Goal: Task Accomplishment & Management: Complete application form

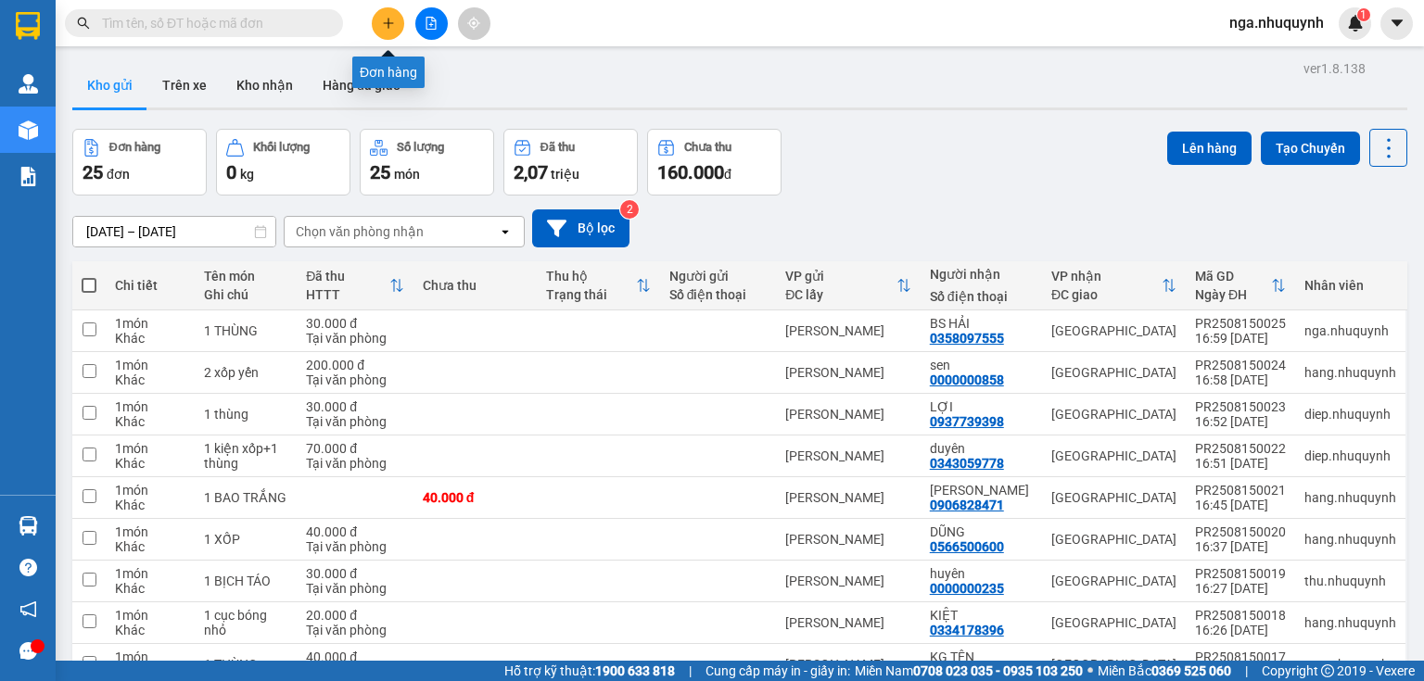
click at [387, 22] on icon "plus" at bounding box center [387, 23] width 1 height 10
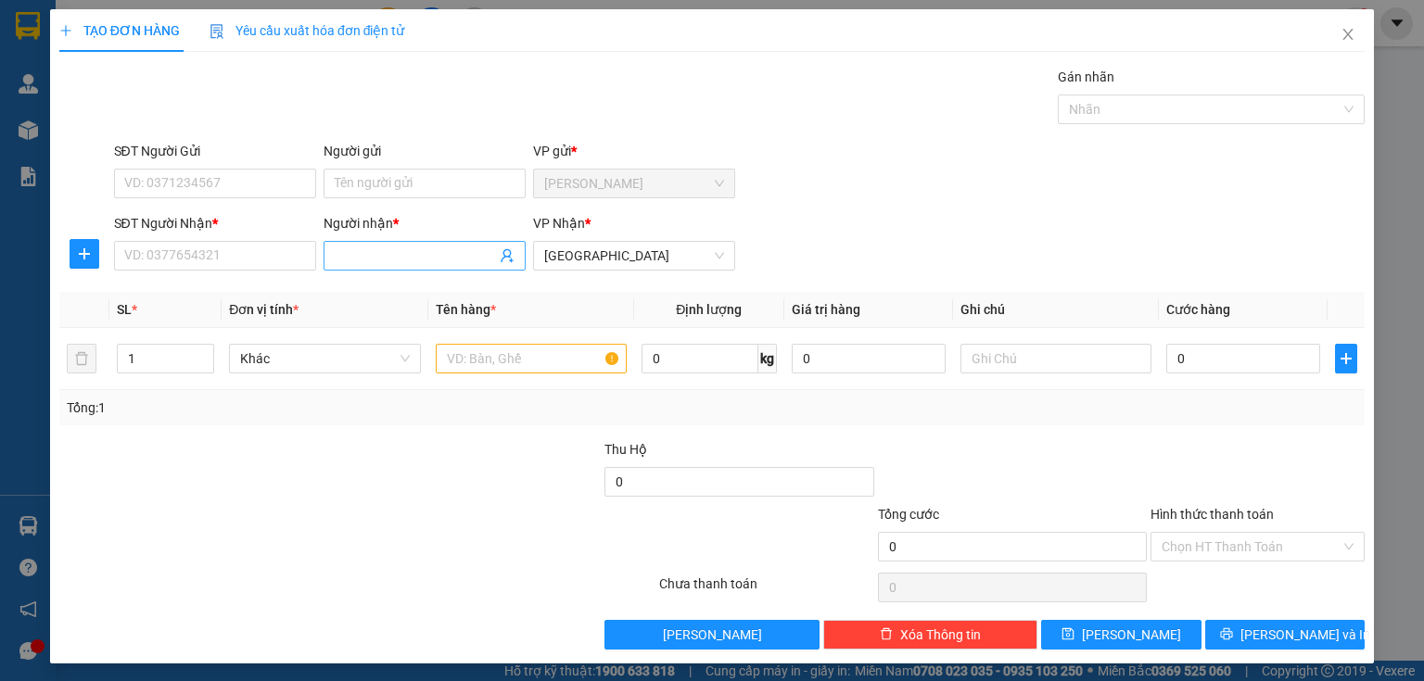
click at [368, 256] on input "Người nhận *" at bounding box center [415, 256] width 161 height 20
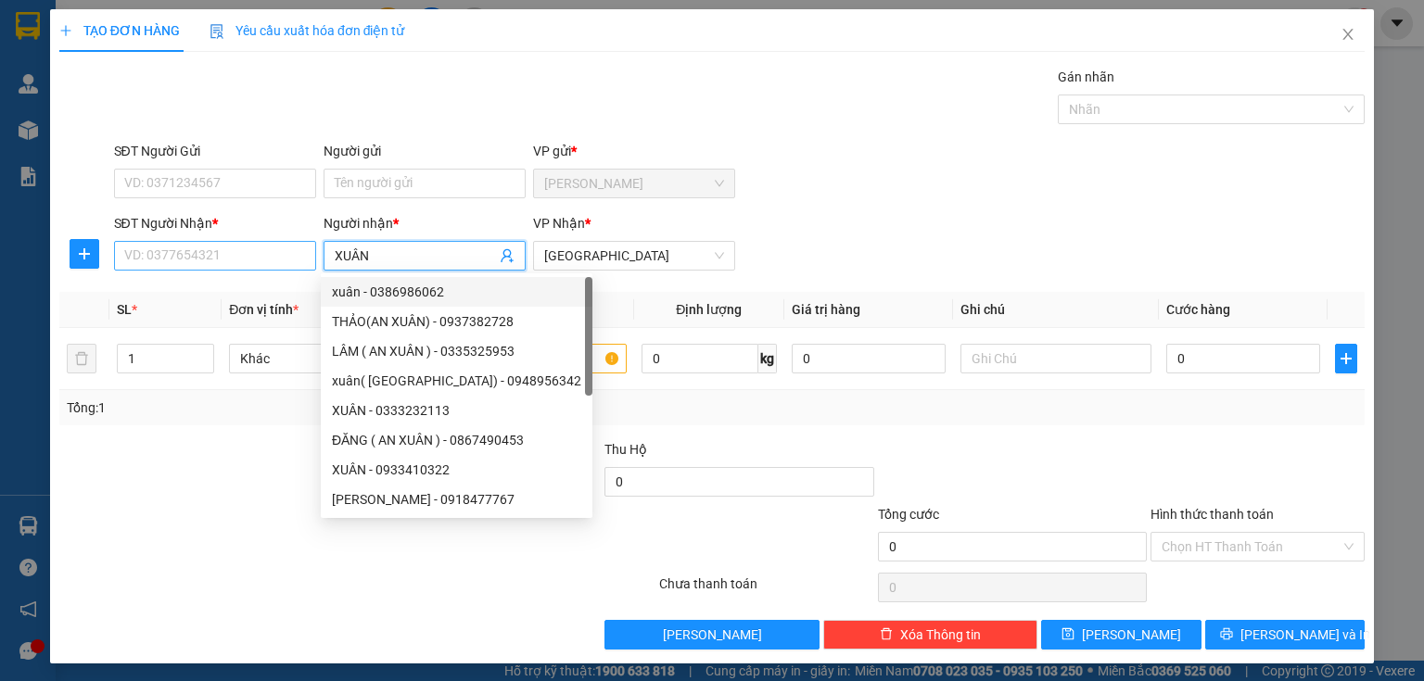
type input "XUÂN"
click at [238, 261] on input "SĐT Người Nhận *" at bounding box center [215, 256] width 202 height 30
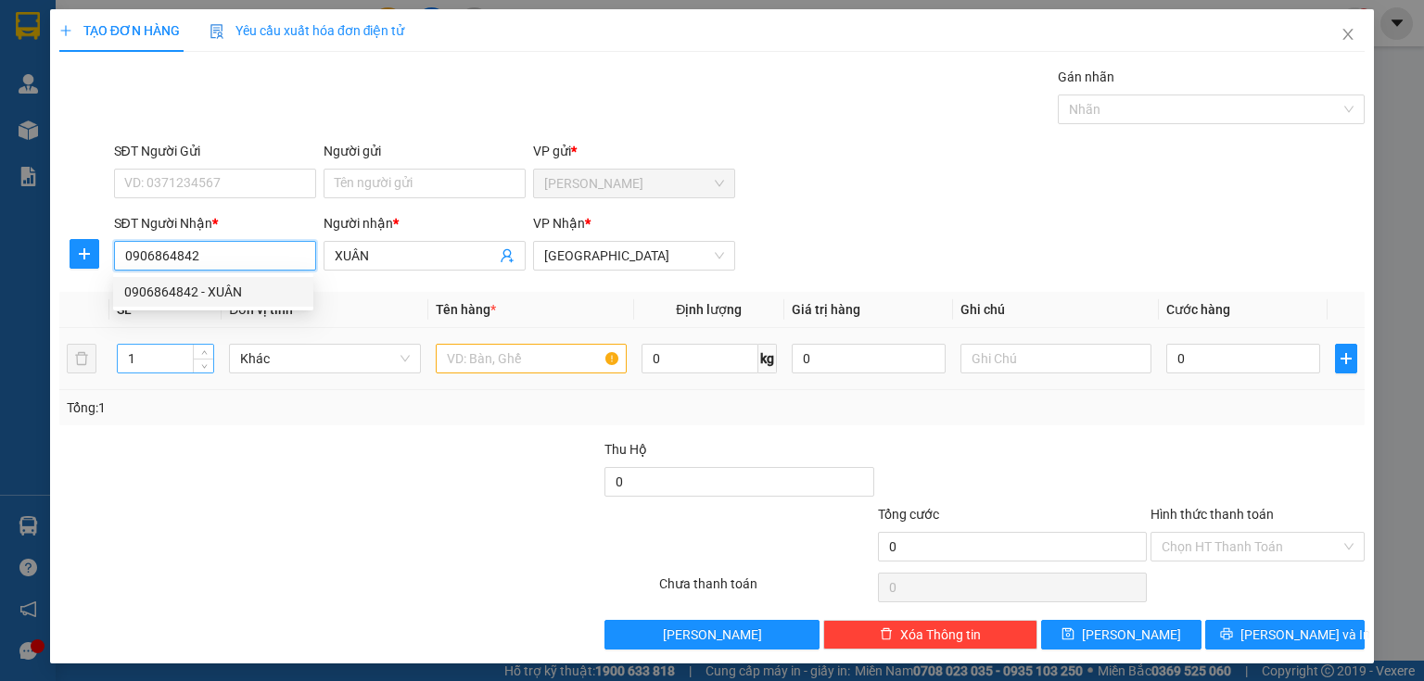
type input "0906864842"
click at [151, 364] on input "1" at bounding box center [165, 359] width 95 height 28
type input "2"
click at [446, 357] on input "text" at bounding box center [531, 359] width 191 height 30
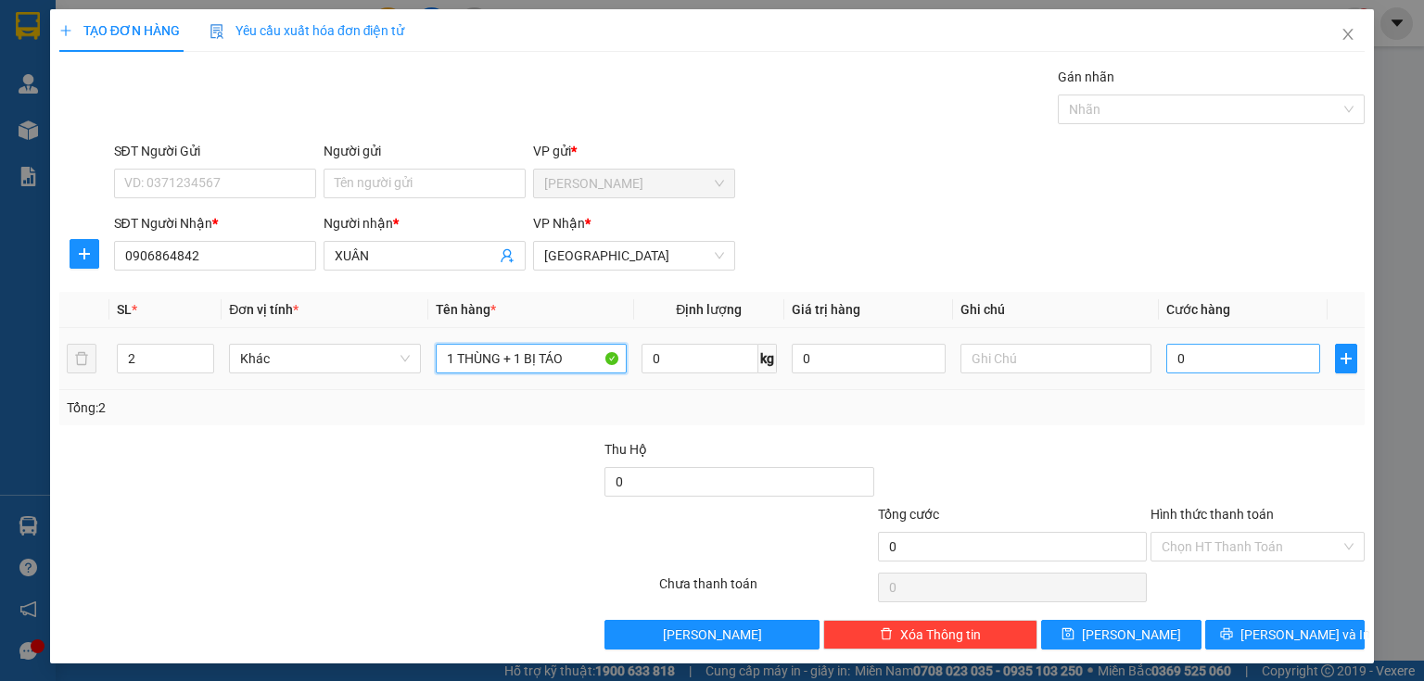
type input "1 THÙNG + 1 BỊ TÁO"
click at [1196, 358] on input "0" at bounding box center [1243, 359] width 154 height 30
type input "8"
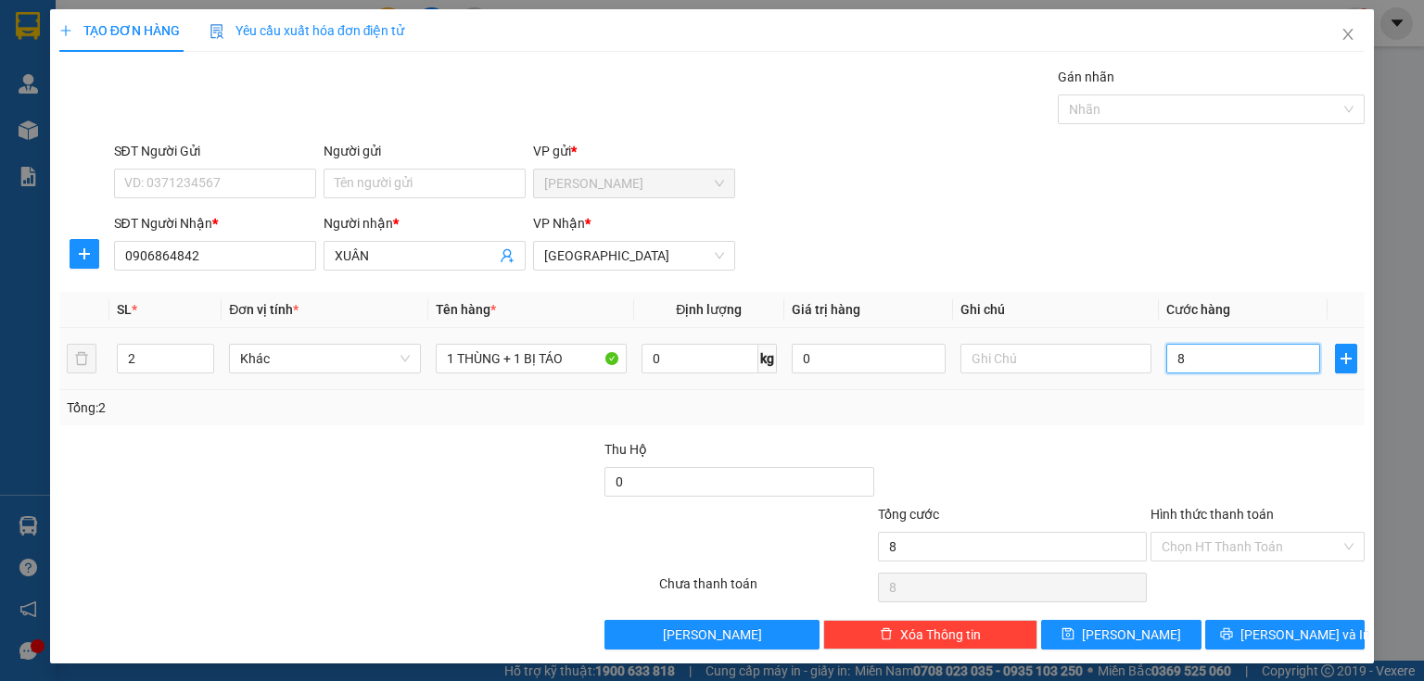
type input "80"
type input "800"
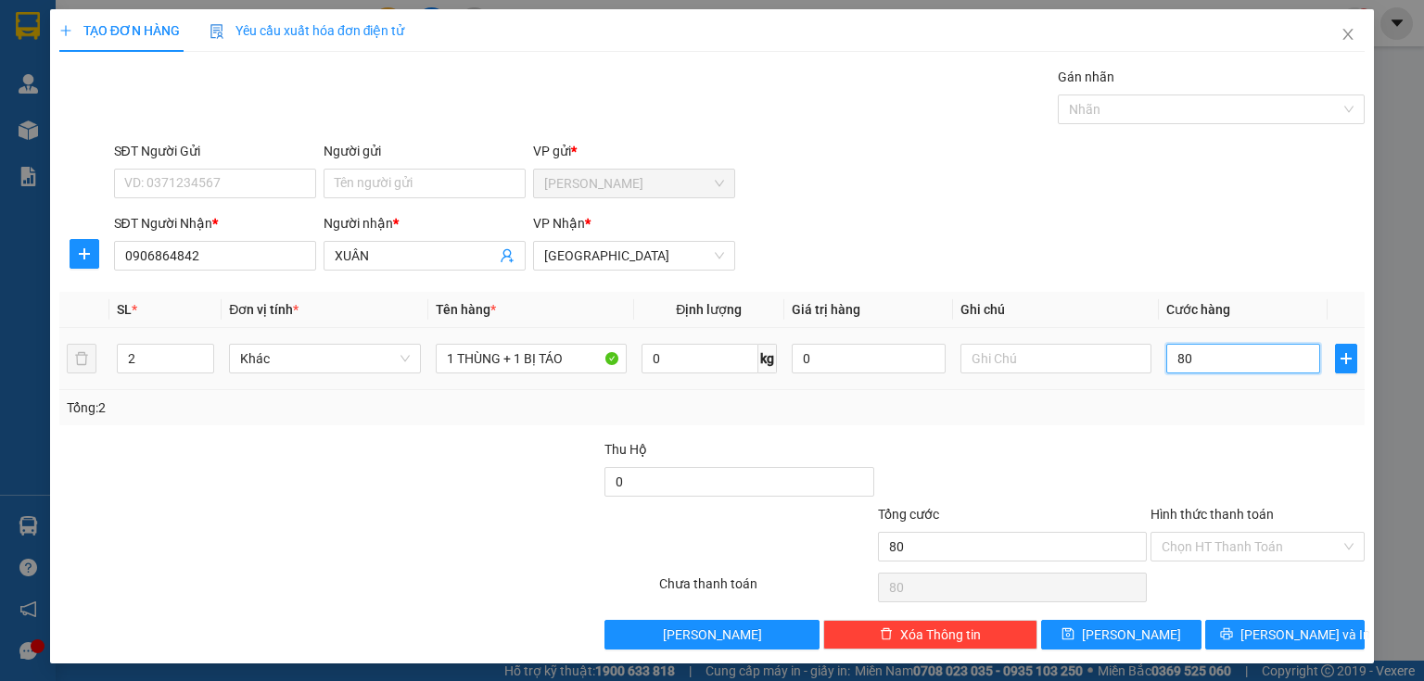
type input "800"
type input "8.000"
type input "80.000"
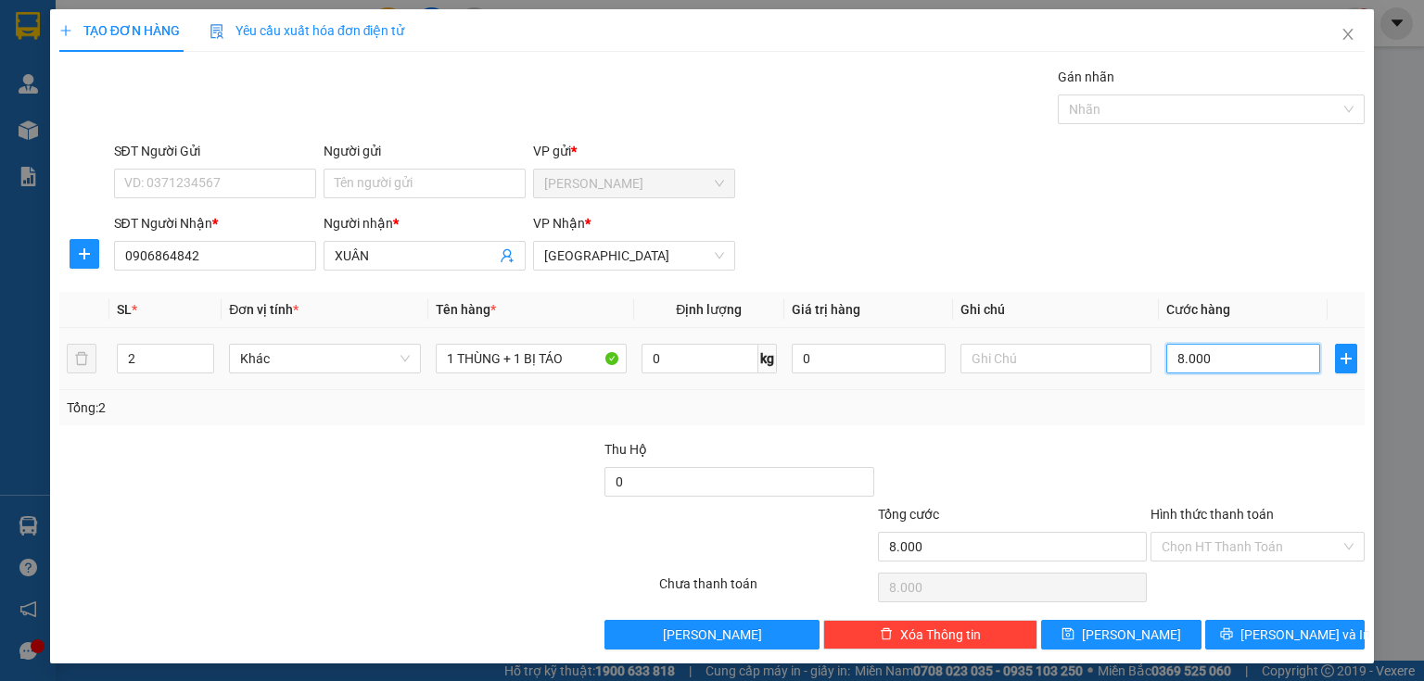
type input "80.000"
click at [1074, 638] on icon "save" at bounding box center [1067, 633] width 13 height 13
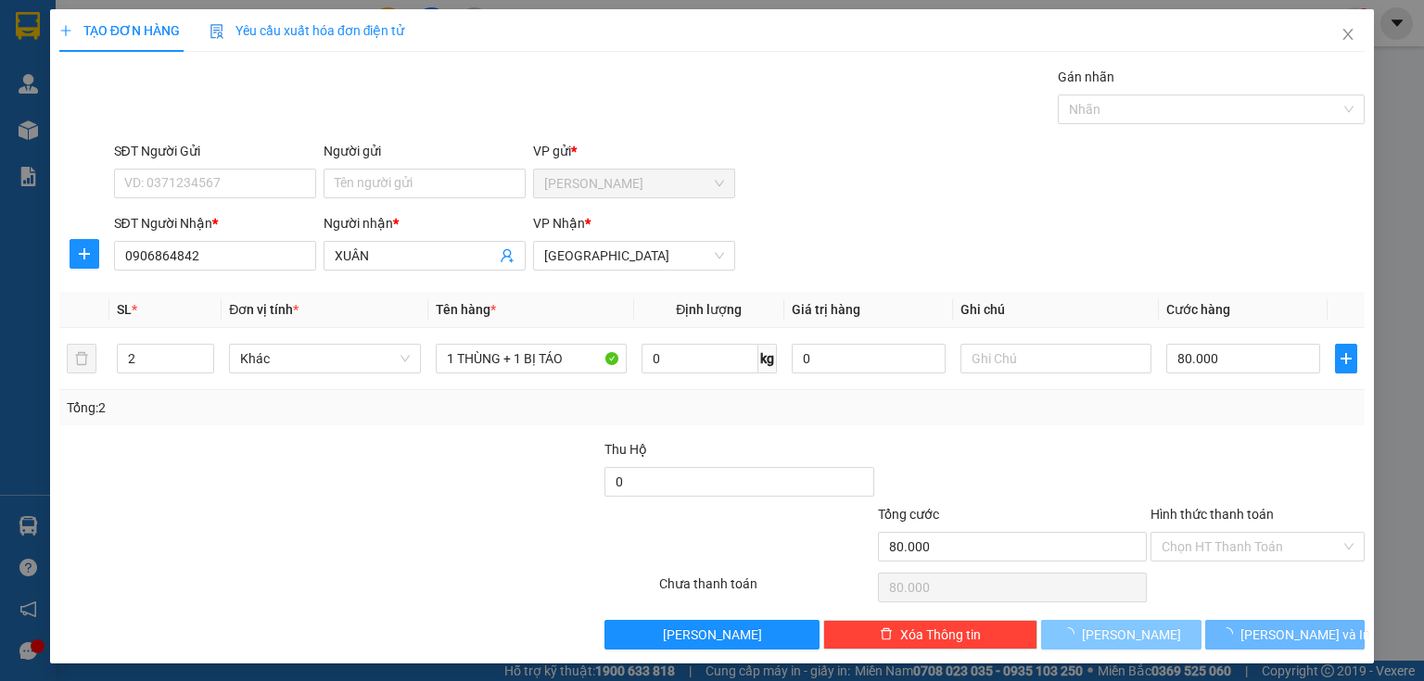
type input "1"
type input "0"
